Goal: Find specific page/section: Find specific page/section

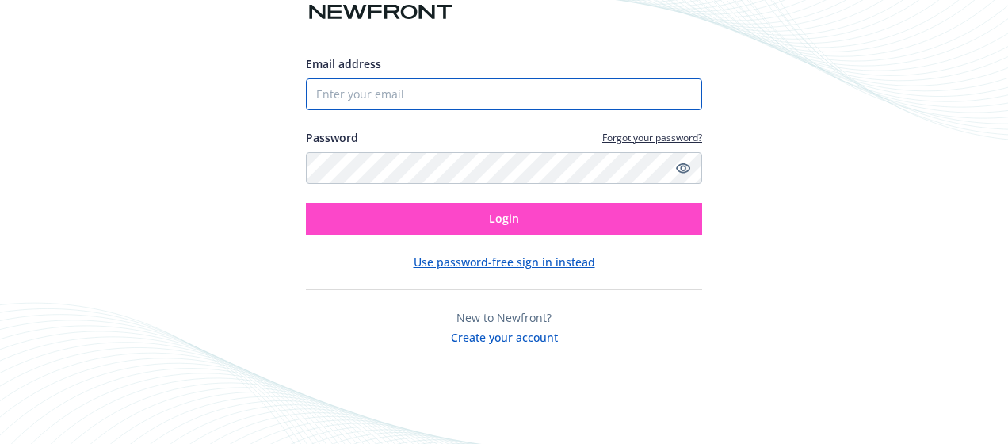
type input "[EMAIL_ADDRESS][PERSON_NAME][DOMAIN_NAME]"
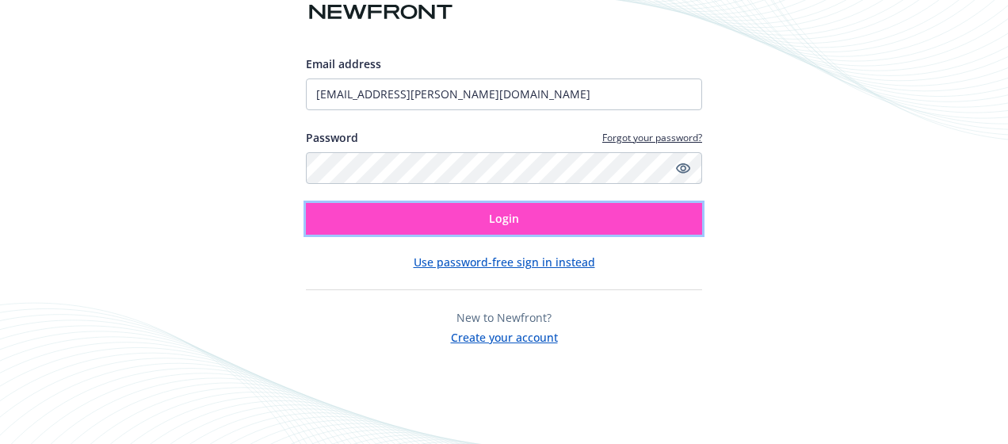
click at [531, 220] on button "Login" at bounding box center [504, 219] width 396 height 32
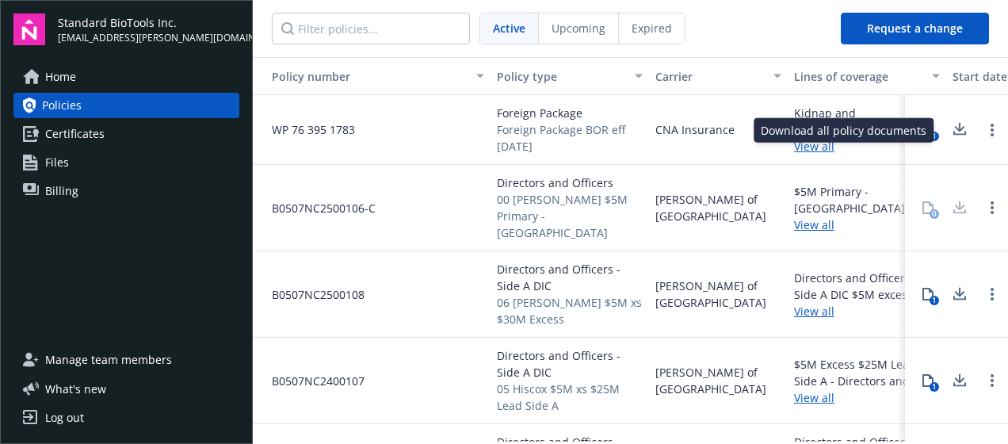
click at [950, 132] on icon at bounding box center [959, 130] width 19 height 20
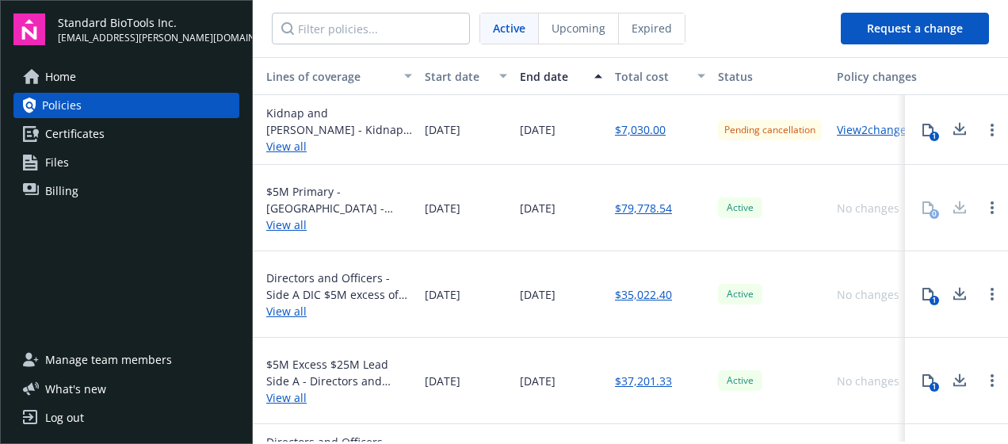
scroll to position [0, 564]
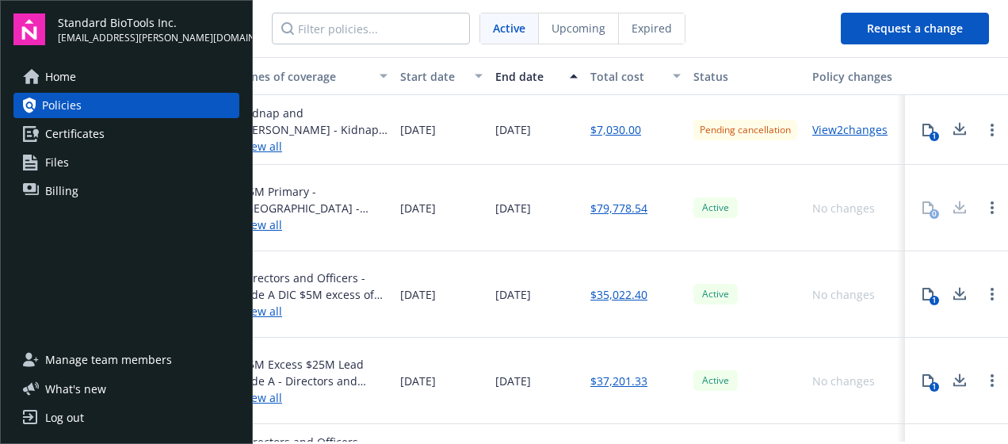
click at [950, 132] on icon at bounding box center [959, 130] width 19 height 20
click at [523, 50] on nav "Active Upcoming Expired" at bounding box center [540, 28] width 575 height 57
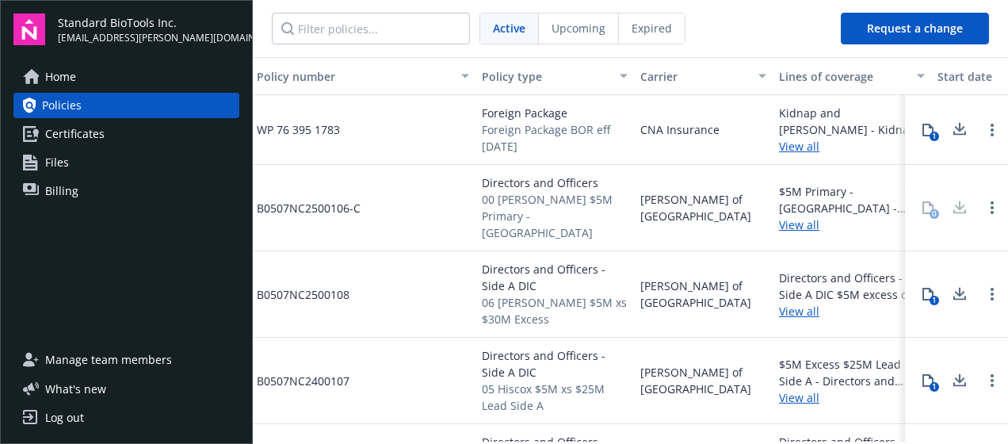
scroll to position [0, 0]
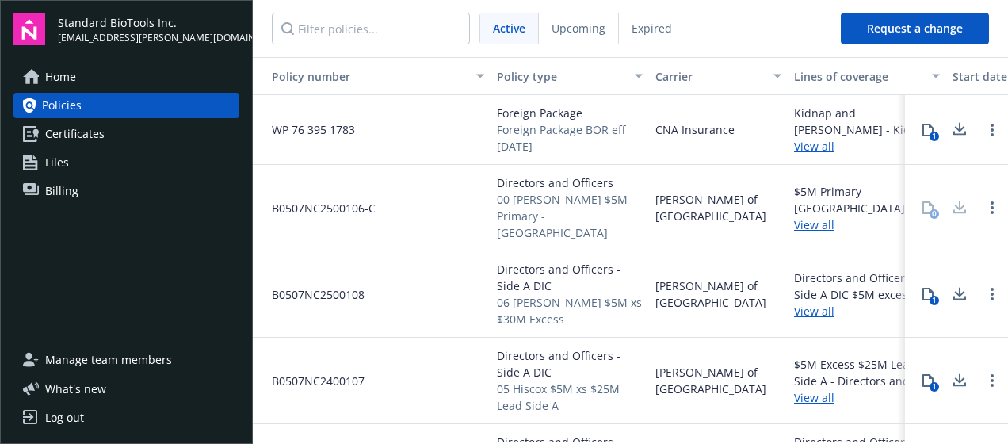
click at [70, 133] on span "Certificates" at bounding box center [74, 133] width 59 height 25
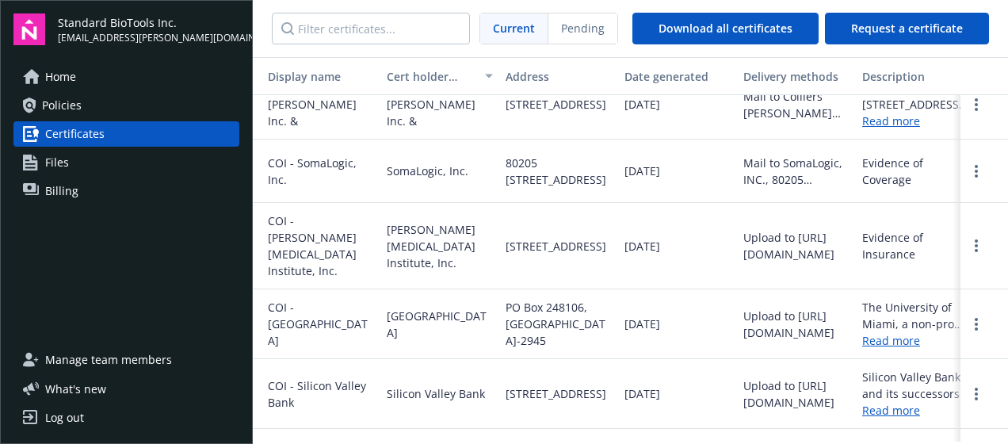
scroll to position [0, 43]
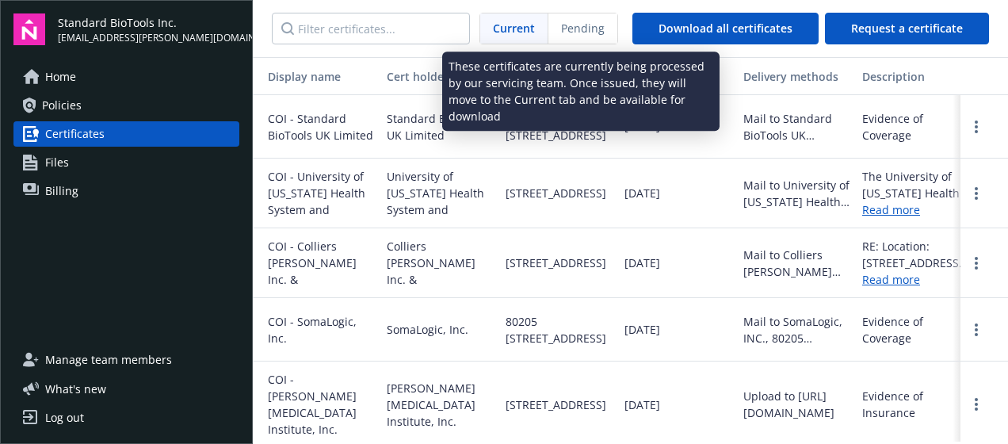
click at [594, 27] on span "Pending" at bounding box center [583, 28] width 44 height 17
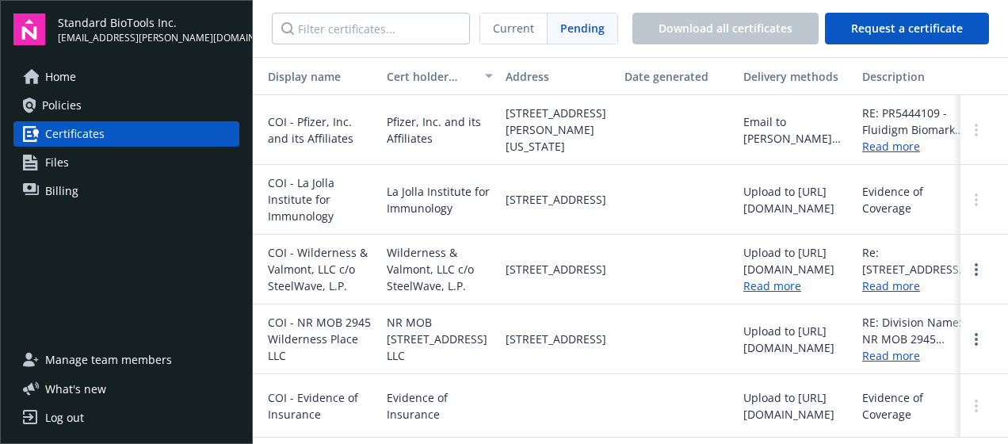
click at [508, 25] on span "Current" at bounding box center [513, 28] width 41 height 17
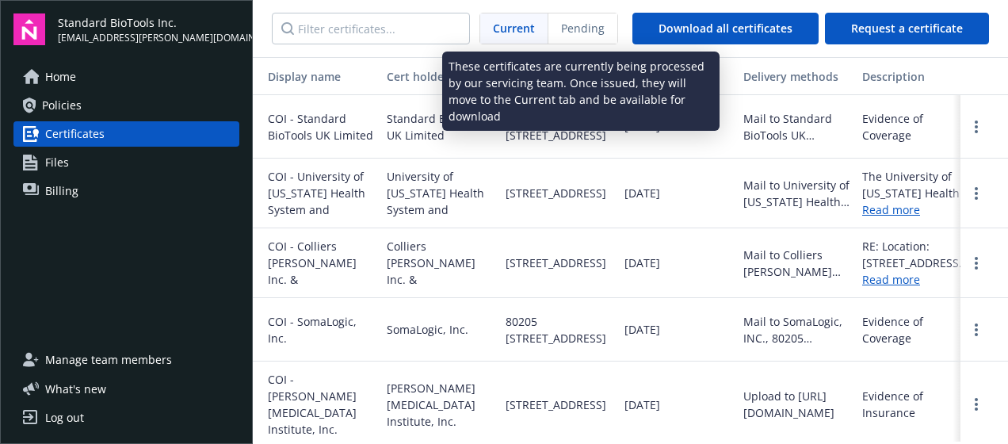
click at [572, 31] on span "Pending" at bounding box center [583, 28] width 44 height 17
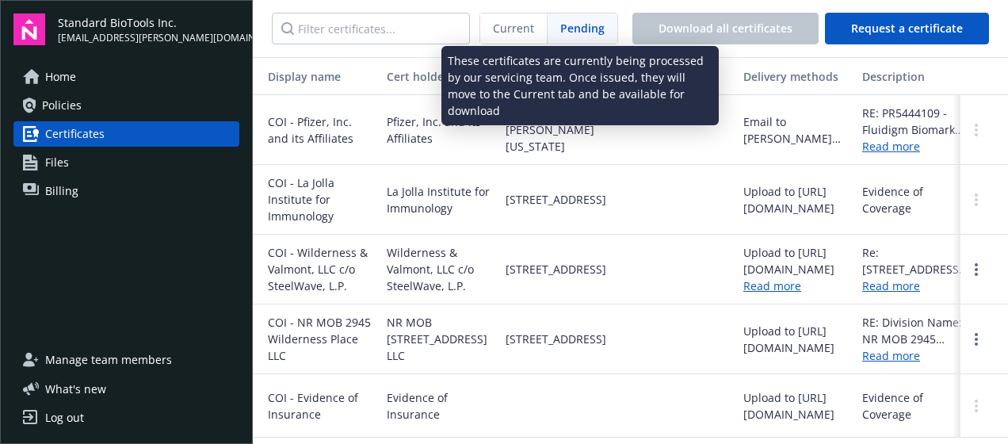
click at [522, 28] on span "Current" at bounding box center [513, 28] width 41 height 17
